Goal: Check status: Check status

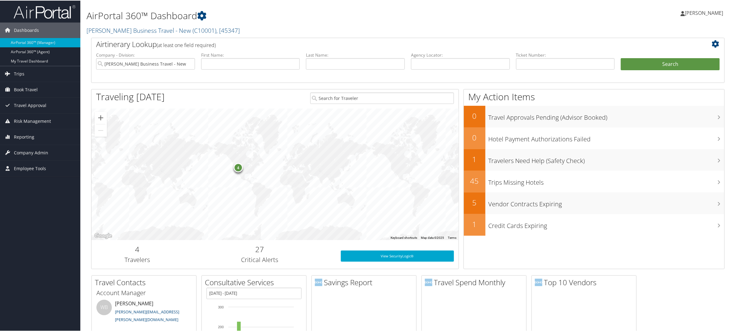
click at [238, 172] on div "4" at bounding box center [274, 173] width 367 height 131
click at [238, 168] on div "4" at bounding box center [238, 166] width 9 height 9
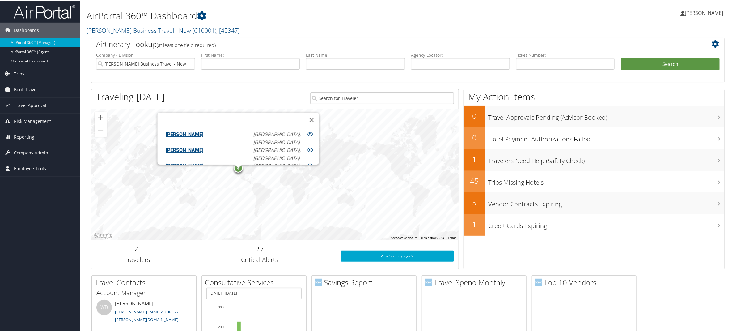
click at [195, 146] on div "Angela Cain" at bounding box center [207, 150] width 92 height 9
click at [306, 146] on div at bounding box center [312, 150] width 13 height 8
click at [307, 147] on icon at bounding box center [310, 149] width 6 height 5
click at [194, 162] on link "[PERSON_NAME]" at bounding box center [184, 165] width 37 height 6
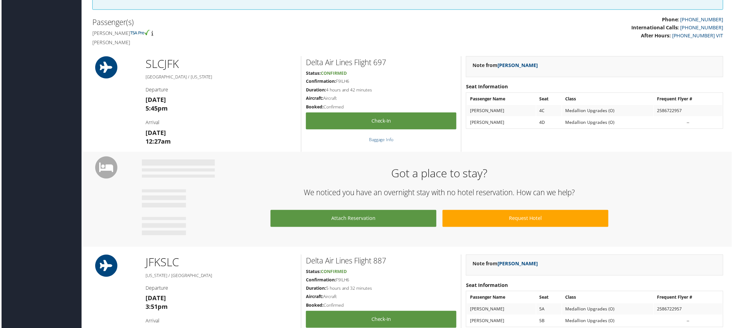
scroll to position [190, 0]
